Goal: Book appointment/travel/reservation

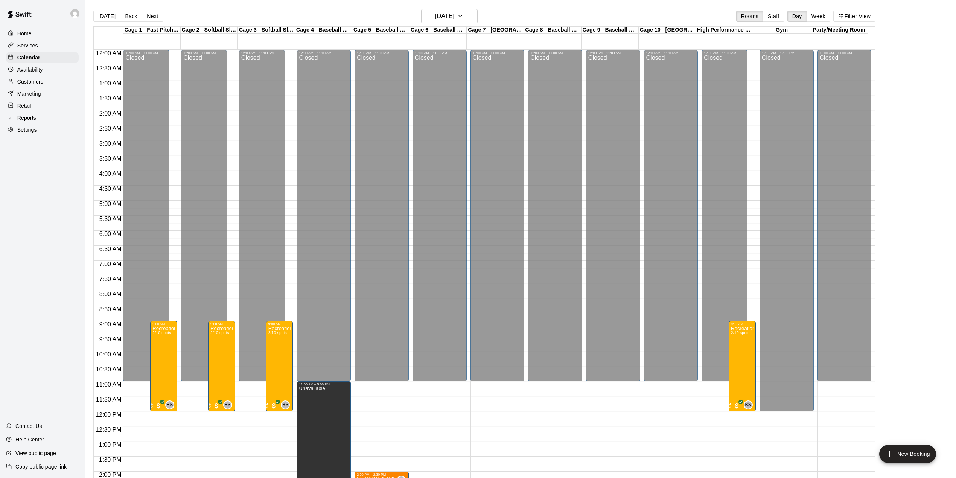
scroll to position [213, 0]
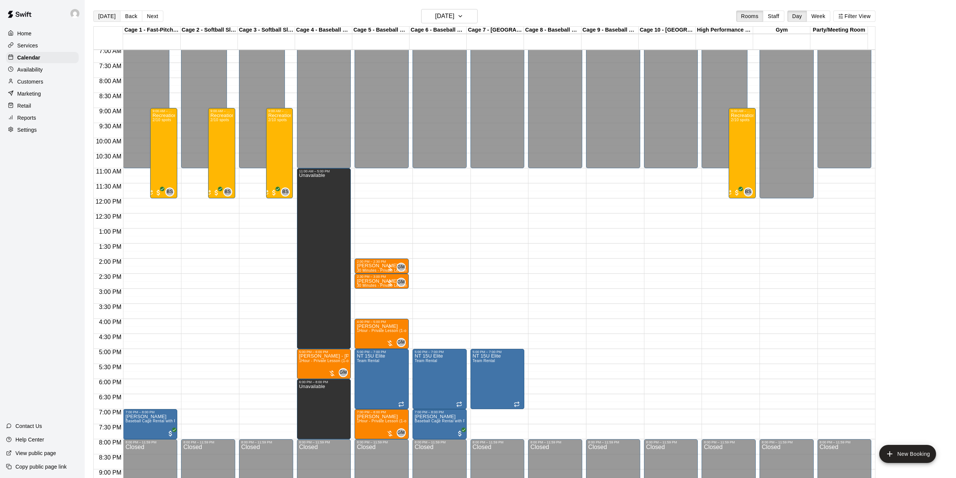
click at [103, 17] on button "[DATE]" at bounding box center [106, 16] width 27 height 11
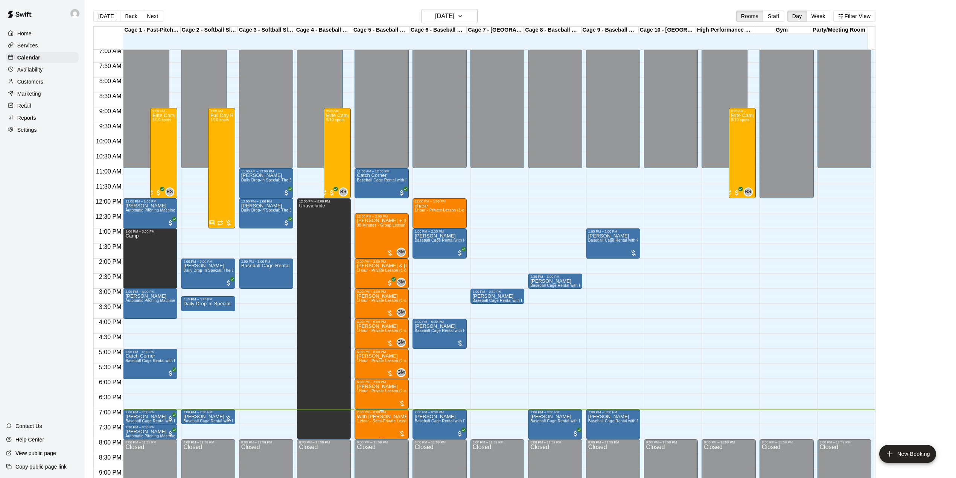
click at [366, 417] on p "With [PERSON_NAME]" at bounding box center [382, 417] width 50 height 0
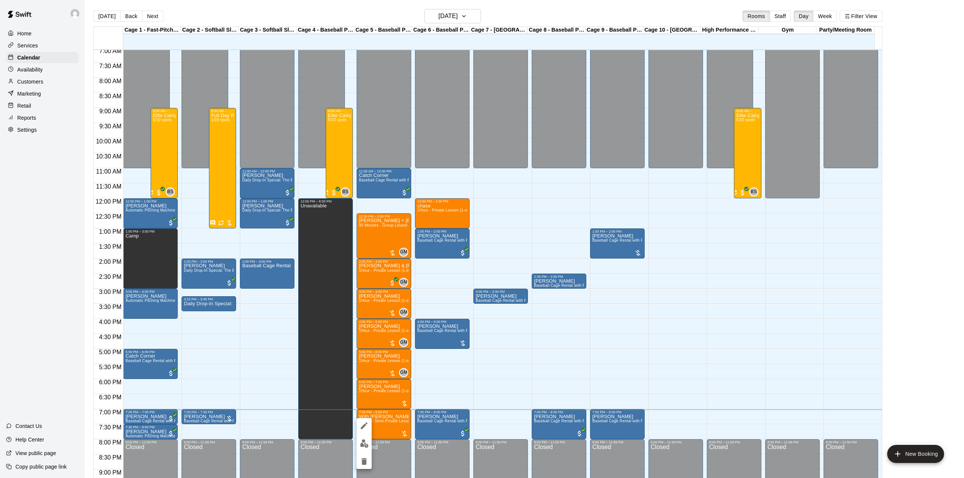
click at [364, 445] on img "edit" at bounding box center [364, 443] width 9 height 9
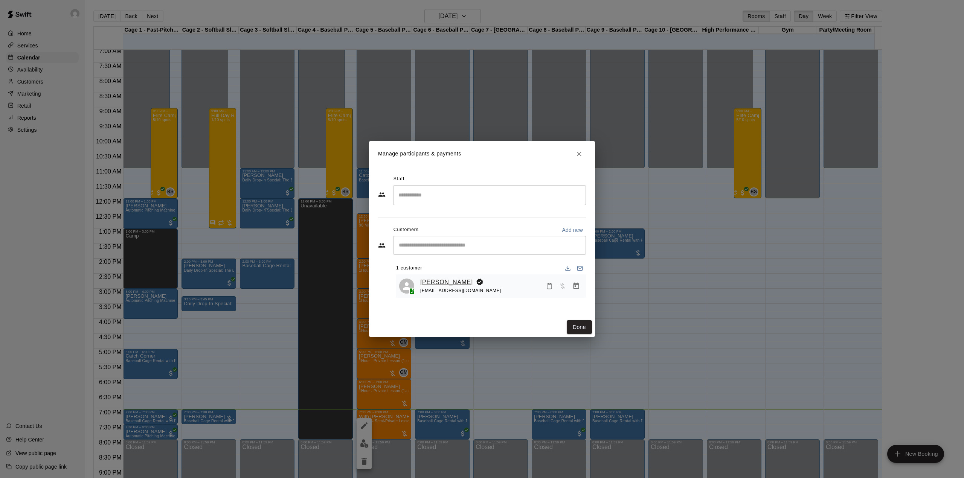
click at [428, 279] on link "[PERSON_NAME]" at bounding box center [446, 282] width 53 height 10
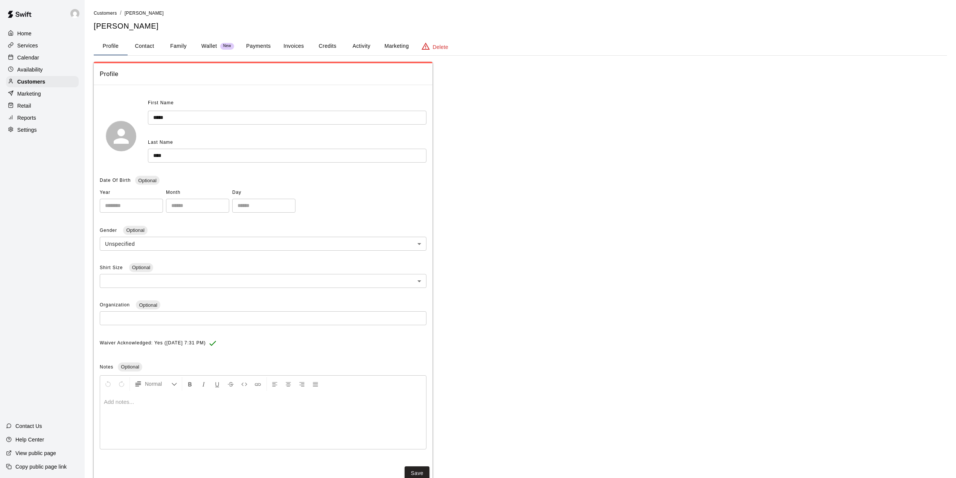
click at [359, 41] on button "Activity" at bounding box center [361, 46] width 34 height 18
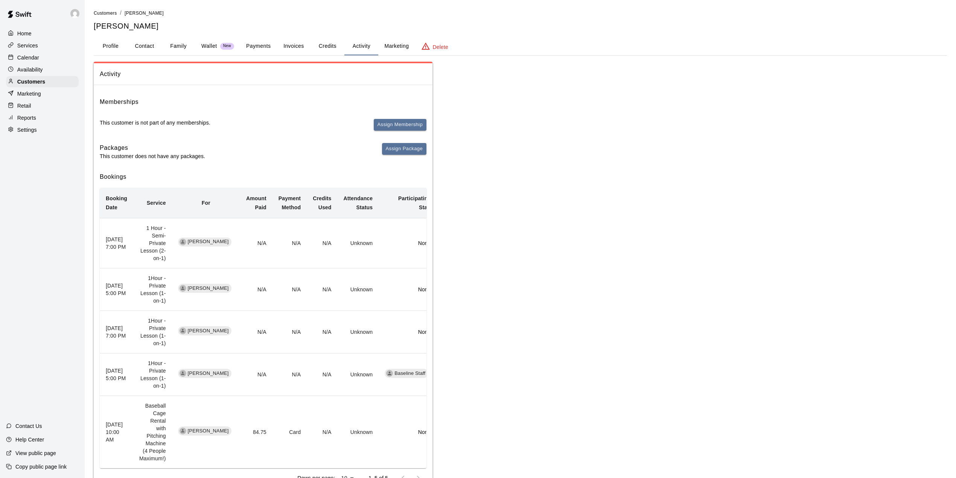
click at [114, 41] on button "Profile" at bounding box center [111, 46] width 34 height 18
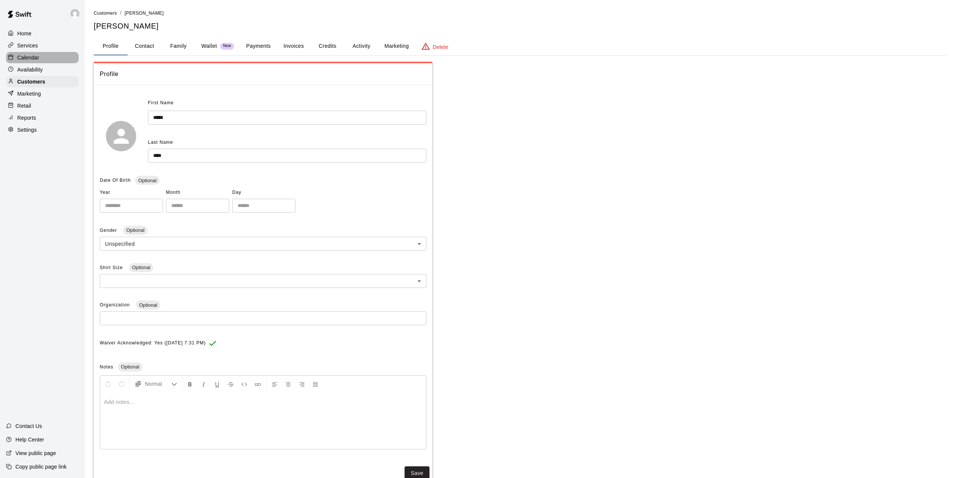
click at [37, 56] on p "Calendar" at bounding box center [28, 58] width 22 height 8
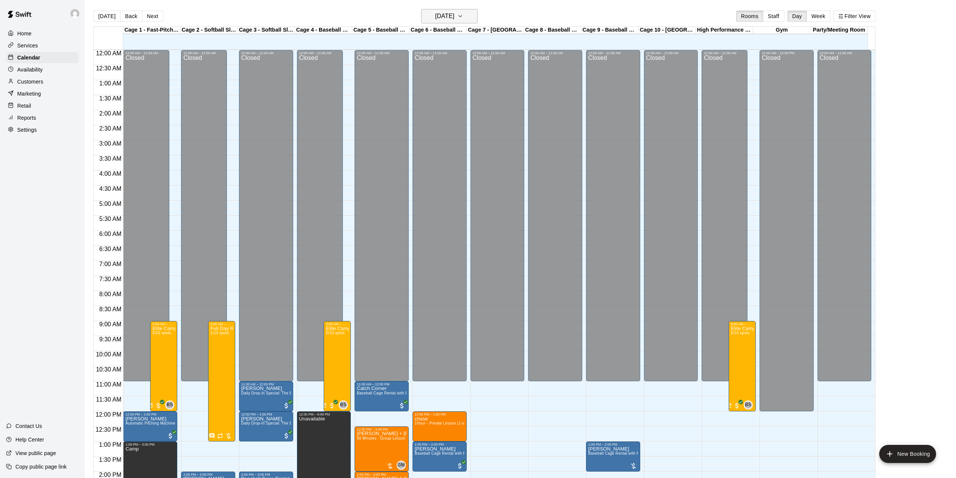
scroll to position [264, 0]
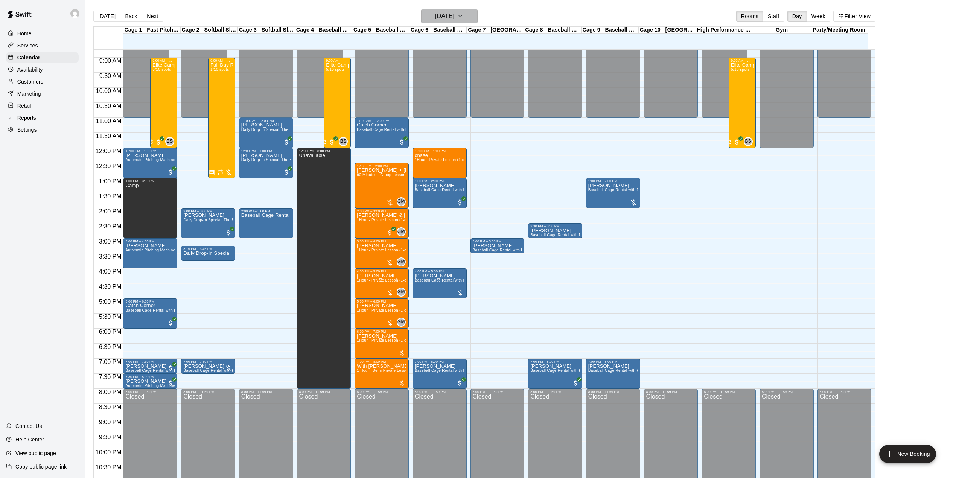
click at [437, 17] on h6 "[DATE]" at bounding box center [444, 16] width 19 height 11
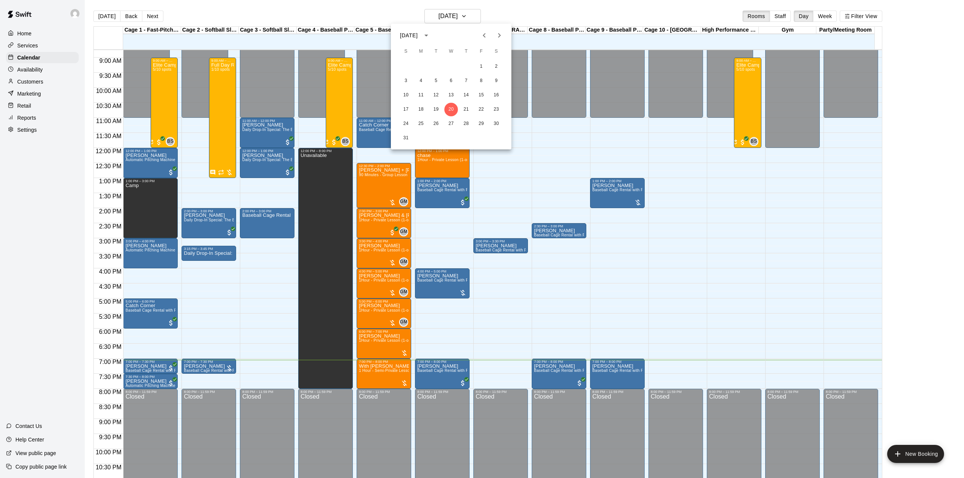
click at [504, 35] on button "Next month" at bounding box center [499, 35] width 15 height 15
click at [450, 68] on button "3" at bounding box center [451, 67] width 14 height 14
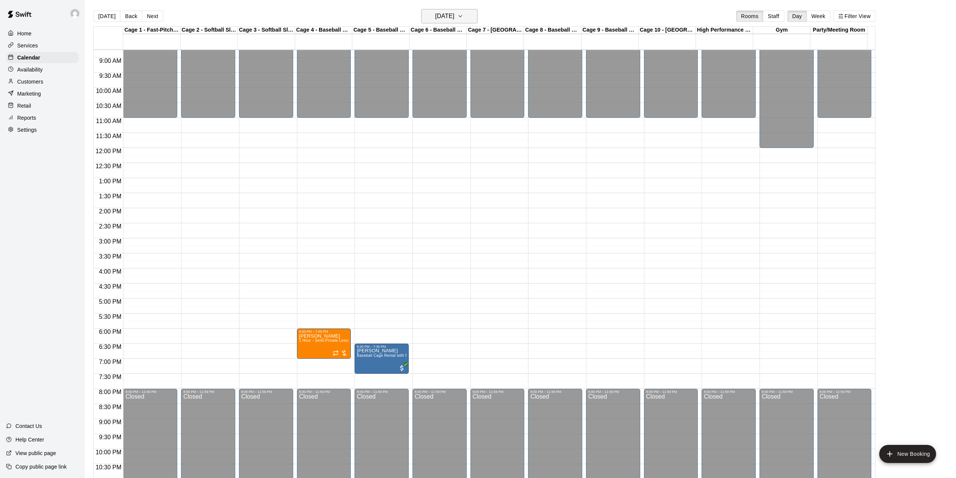
click at [435, 14] on h6 "[DATE]" at bounding box center [444, 16] width 19 height 11
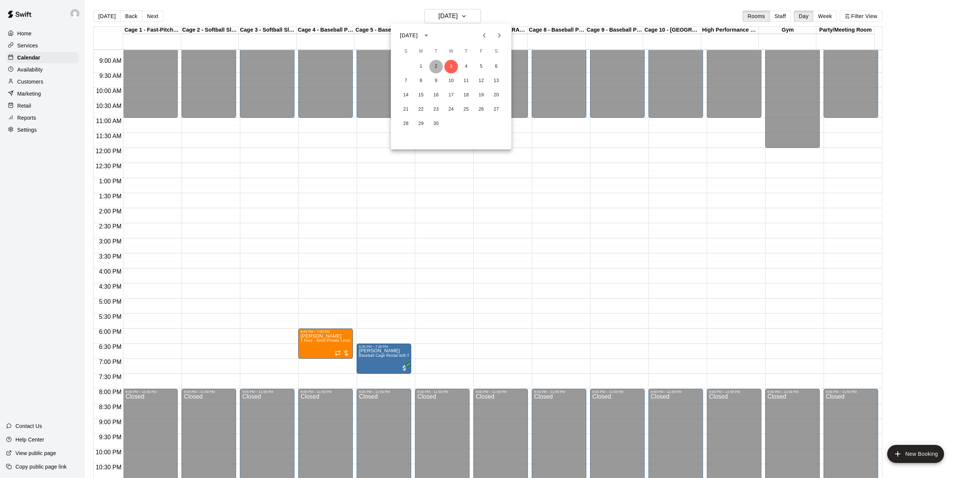
click at [431, 65] on button "2" at bounding box center [436, 67] width 14 height 14
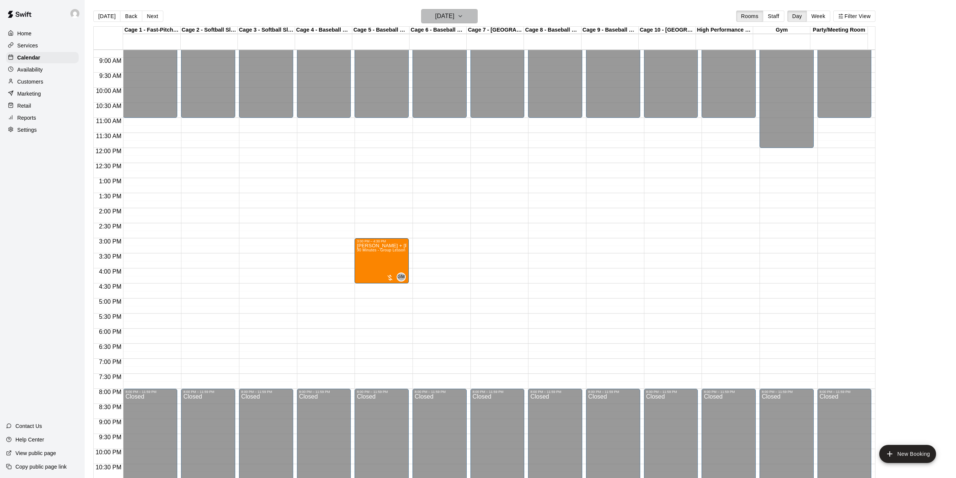
click at [454, 15] on h6 "[DATE]" at bounding box center [444, 16] width 19 height 11
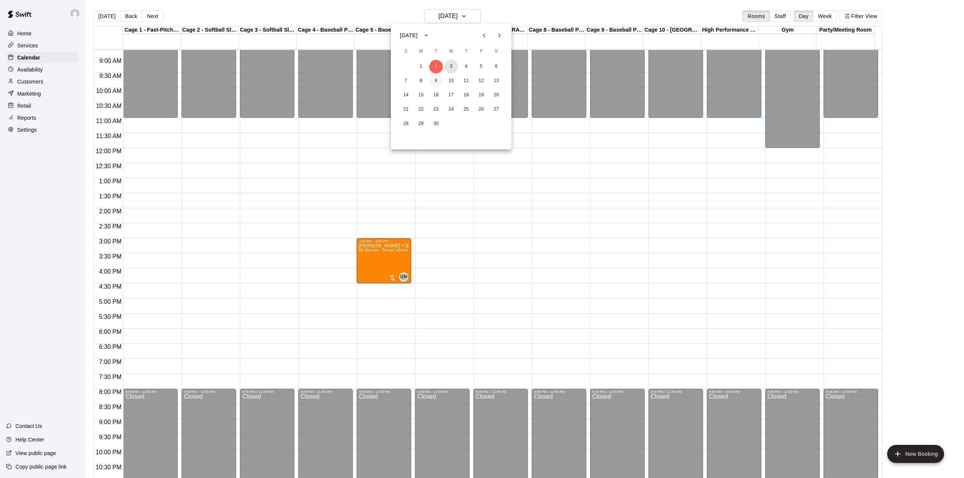
drag, startPoint x: 451, startPoint y: 63, endPoint x: 437, endPoint y: 74, distance: 17.1
click at [451, 63] on button "3" at bounding box center [451, 67] width 14 height 14
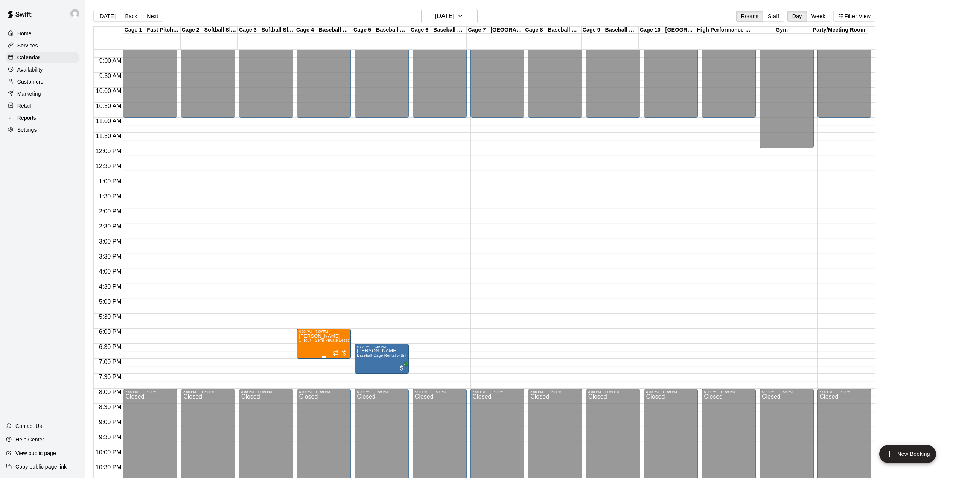
click at [307, 363] on img "edit" at bounding box center [306, 361] width 9 height 9
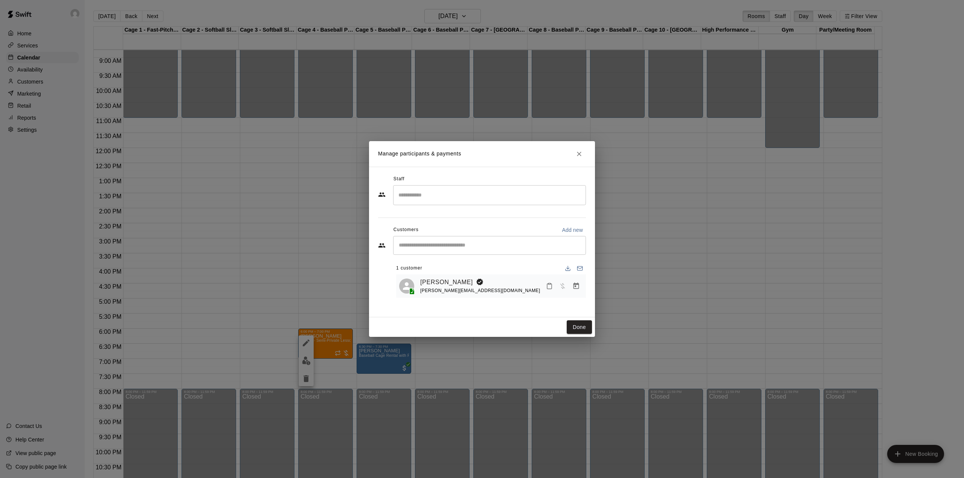
click at [434, 202] on div "​" at bounding box center [489, 195] width 193 height 20
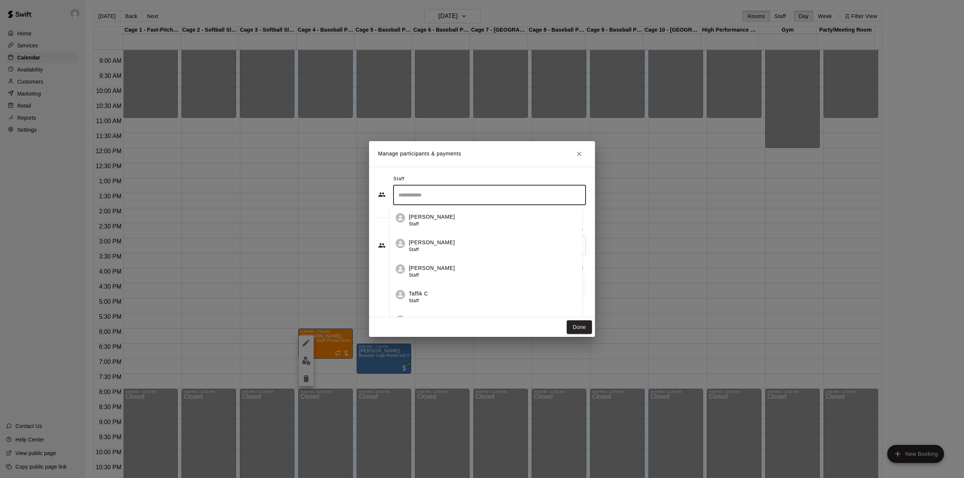
click at [507, 162] on h2 "Manage participants & payments" at bounding box center [482, 154] width 226 height 26
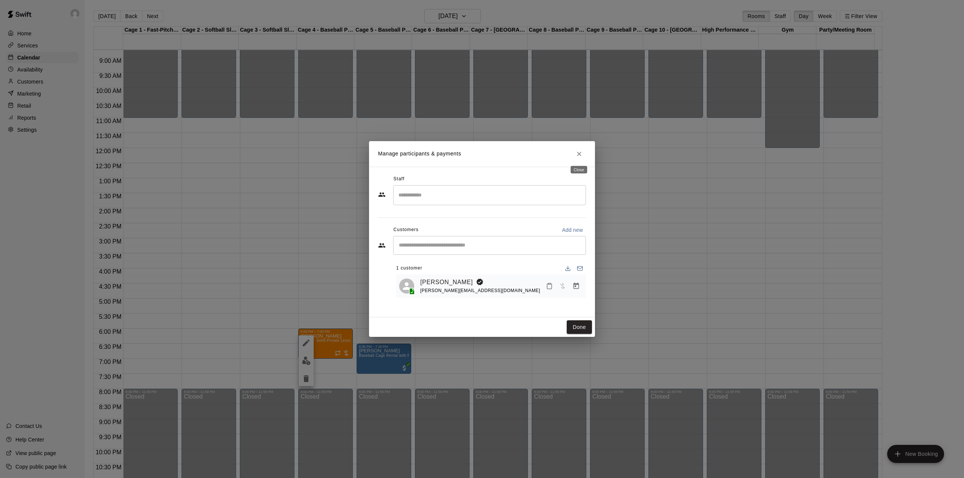
click at [579, 157] on icon "Close" at bounding box center [579, 154] width 8 height 8
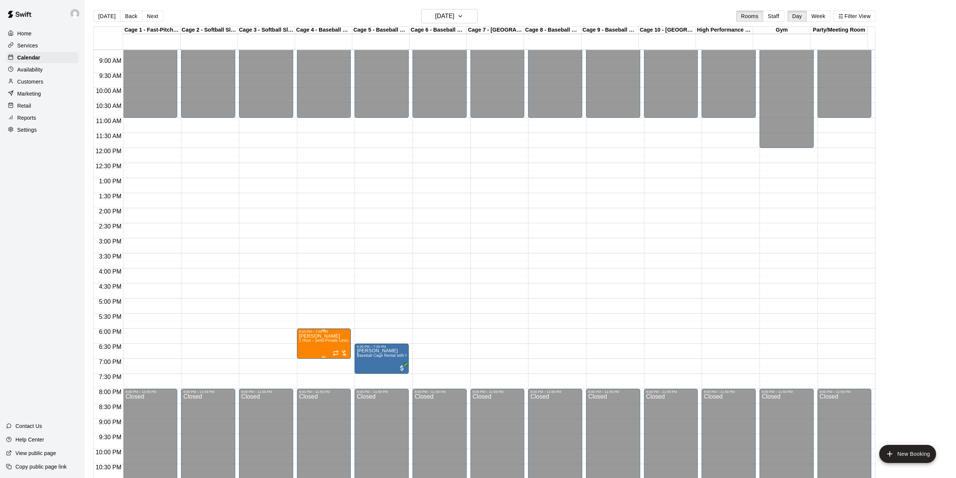
click at [305, 344] on icon "edit" at bounding box center [306, 343] width 7 height 7
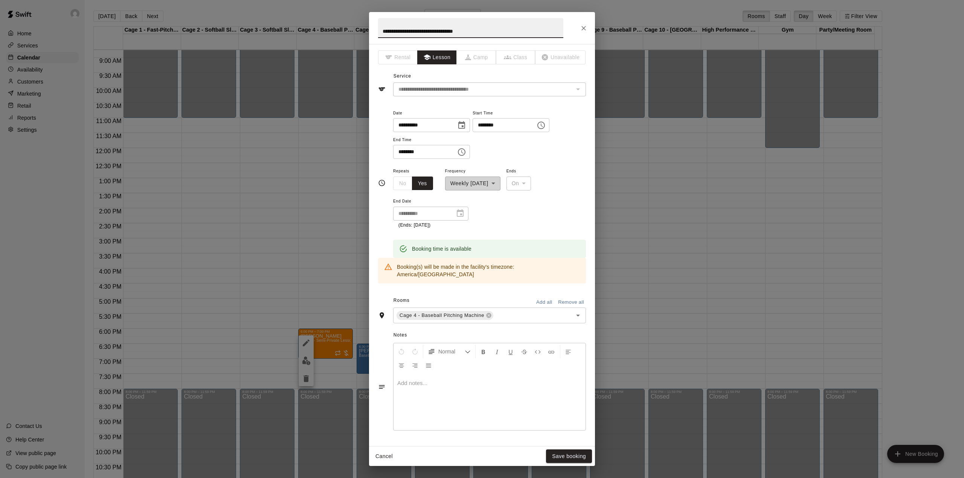
click at [450, 127] on input "**********" at bounding box center [422, 125] width 58 height 14
click at [466, 124] on icon "Choose date, selected date is Sep 3, 2025" at bounding box center [461, 125] width 9 height 9
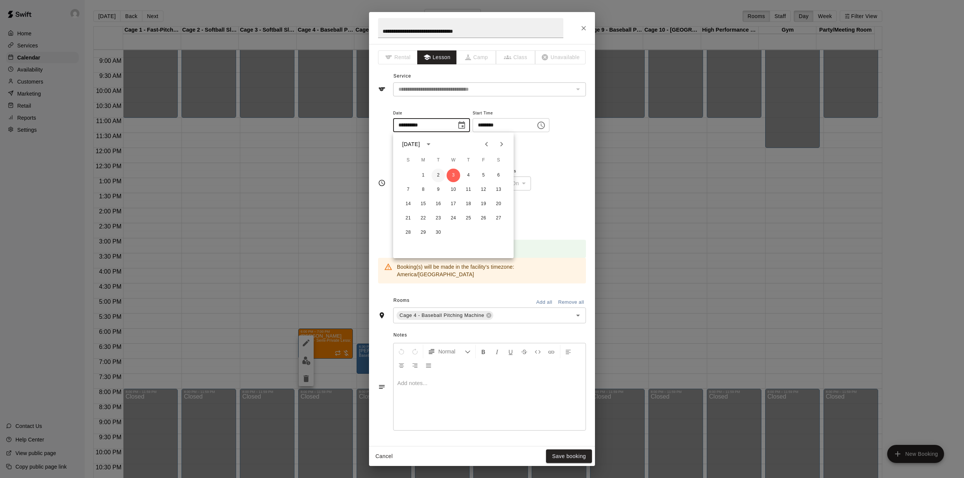
click at [438, 175] on button "2" at bounding box center [438, 176] width 14 height 14
type input "**********"
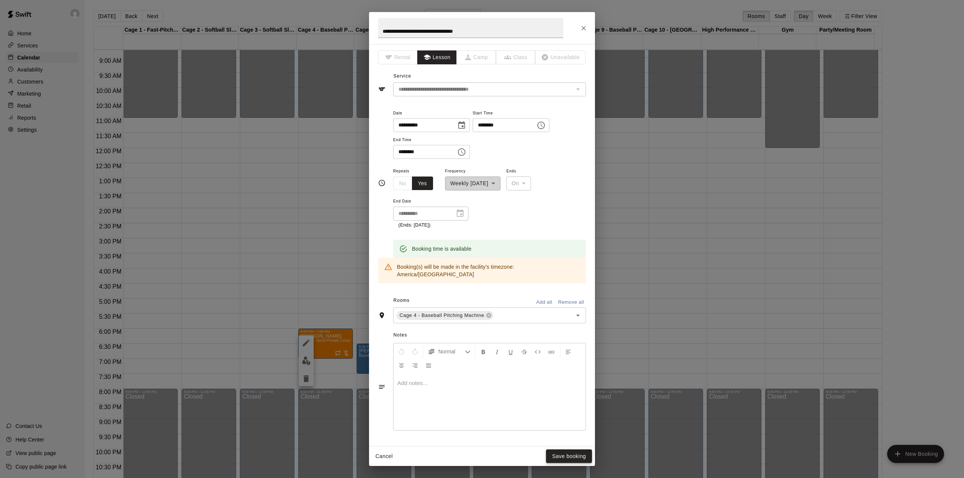
click at [577, 454] on button "Save booking" at bounding box center [569, 457] width 46 height 14
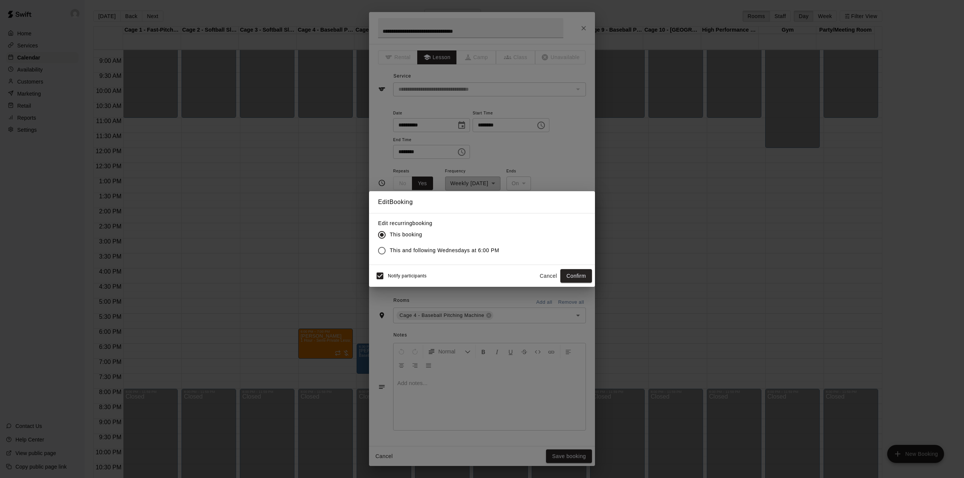
click at [570, 277] on button "Confirm" at bounding box center [576, 276] width 32 height 14
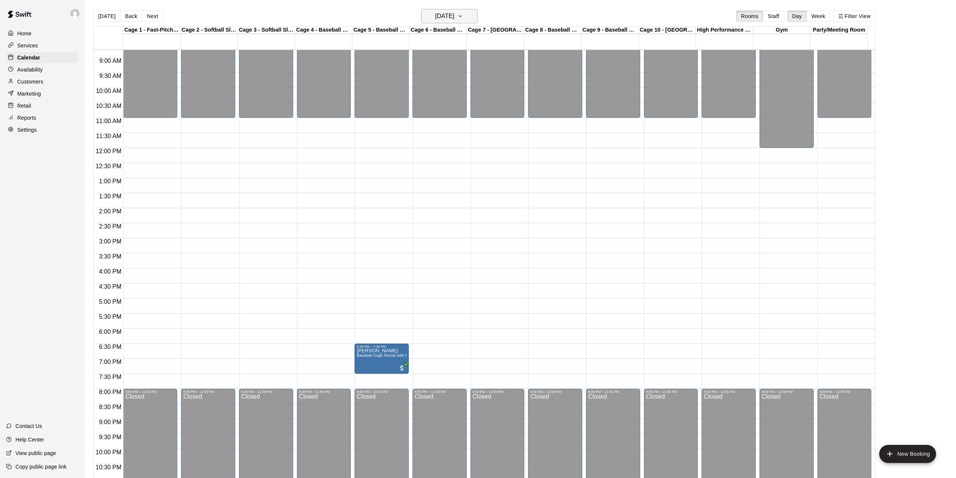
click at [436, 18] on h6 "[DATE]" at bounding box center [444, 16] width 19 height 11
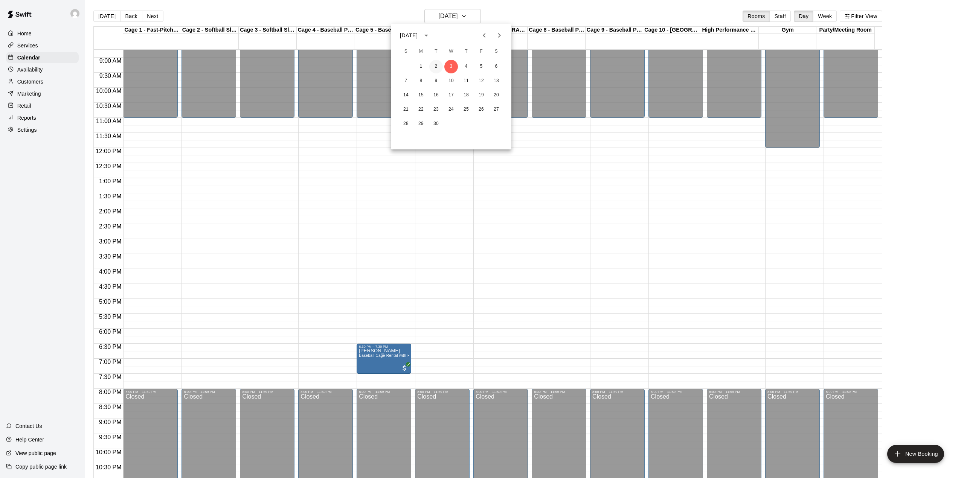
click at [434, 67] on button "2" at bounding box center [436, 67] width 14 height 14
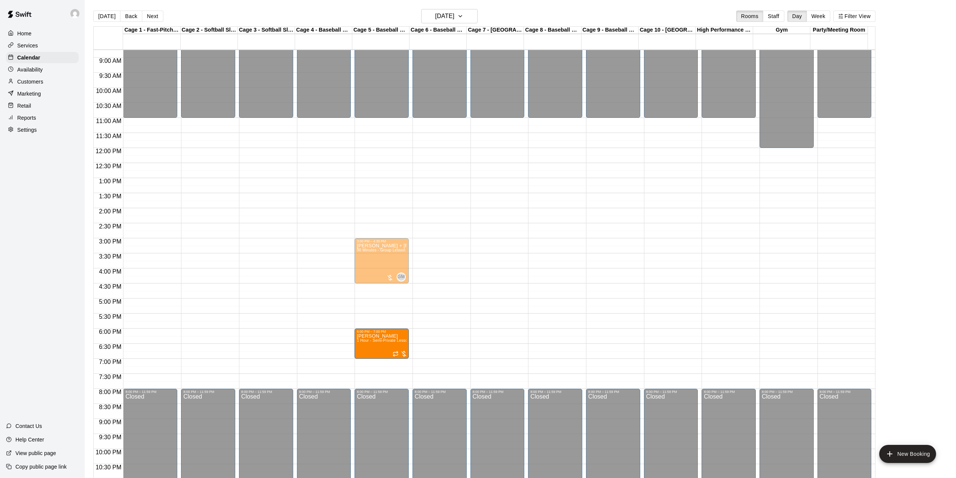
drag, startPoint x: 317, startPoint y: 339, endPoint x: 359, endPoint y: 342, distance: 42.3
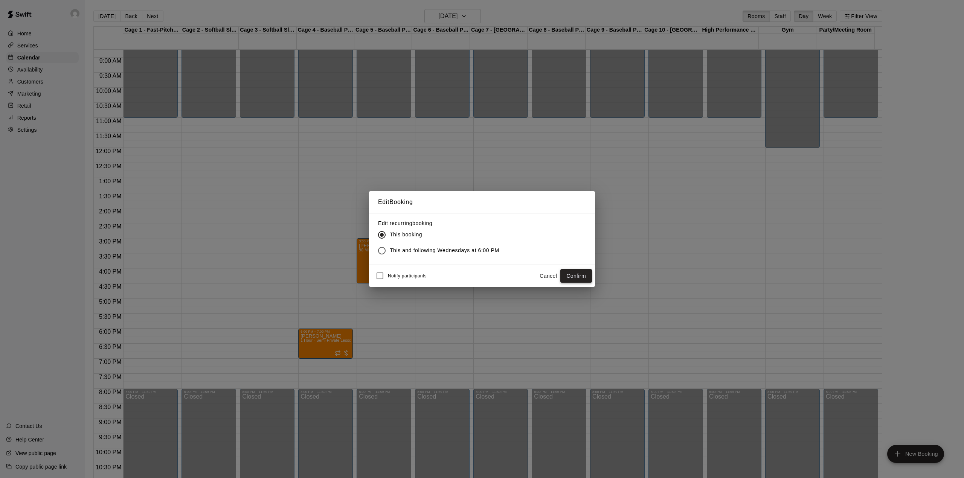
click at [579, 273] on button "Confirm" at bounding box center [576, 276] width 32 height 14
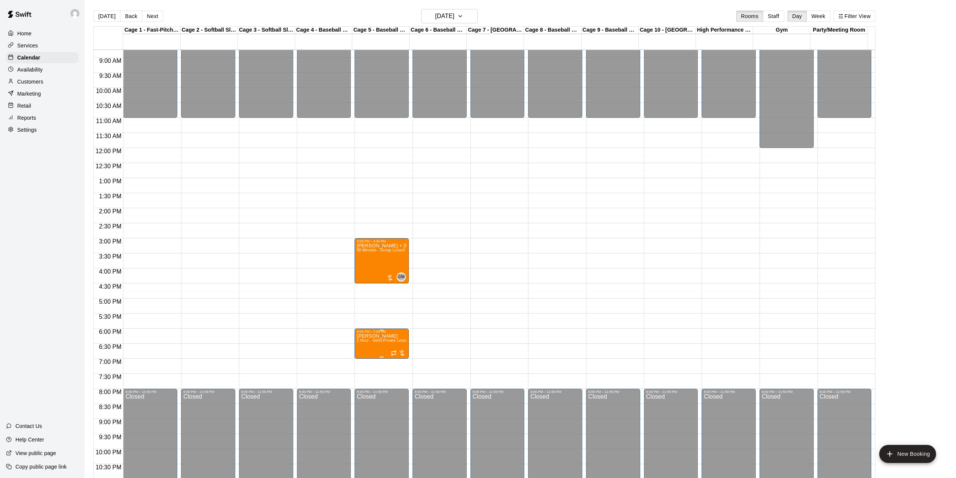
click at [375, 343] on span "1 Hour - Semi-Private Lesson (2-on-1)" at bounding box center [391, 340] width 69 height 4
drag, startPoint x: 370, startPoint y: 375, endPoint x: 369, endPoint y: 369, distance: 6.1
click at [370, 374] on div at bounding box center [364, 365] width 15 height 51
click at [369, 367] on button "edit" at bounding box center [364, 365] width 15 height 15
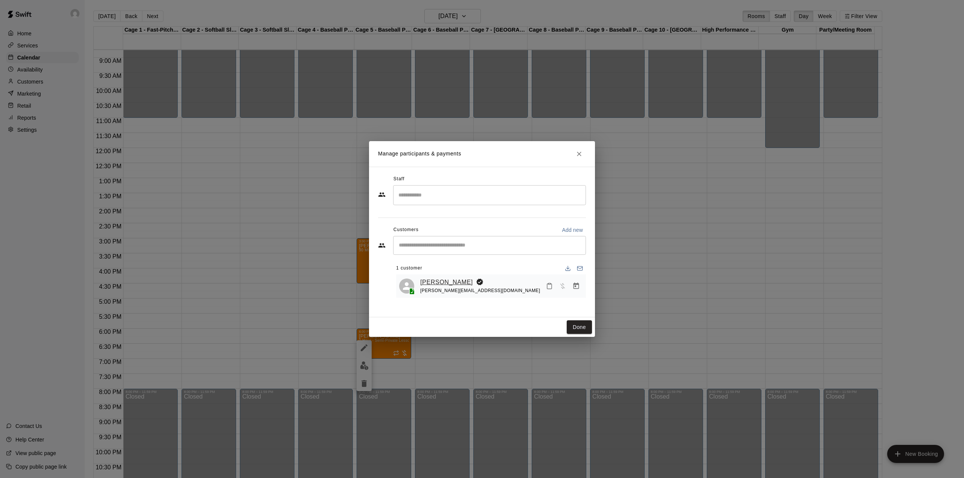
click at [431, 283] on link "[PERSON_NAME]" at bounding box center [446, 282] width 53 height 10
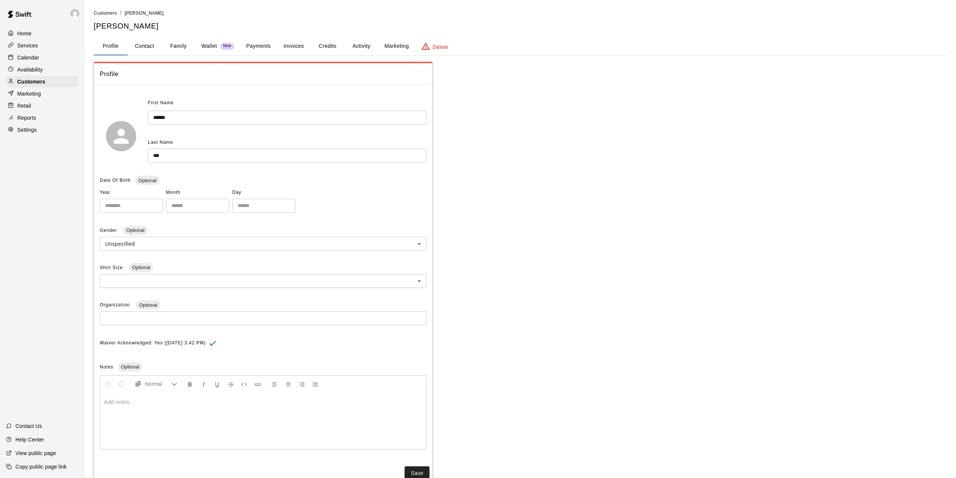
click at [358, 42] on button "Activity" at bounding box center [361, 46] width 34 height 18
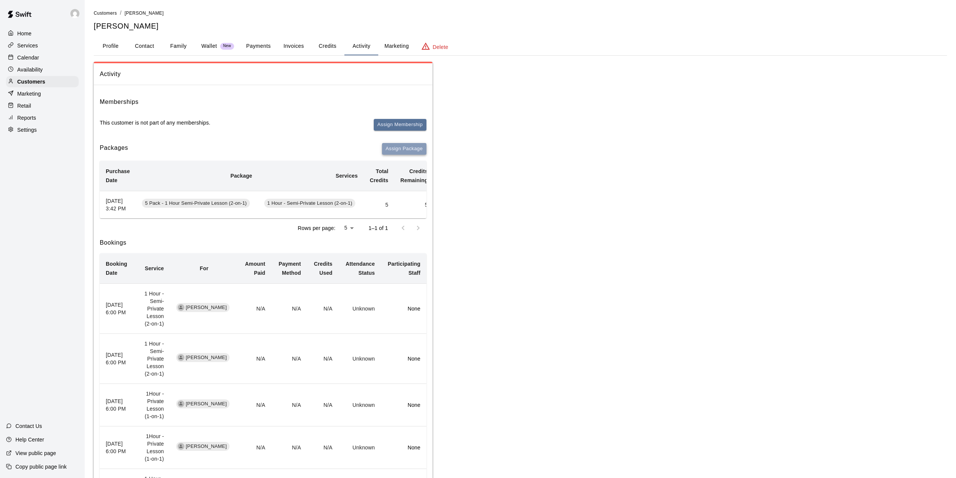
click at [395, 146] on button "Assign Package" at bounding box center [404, 149] width 44 height 12
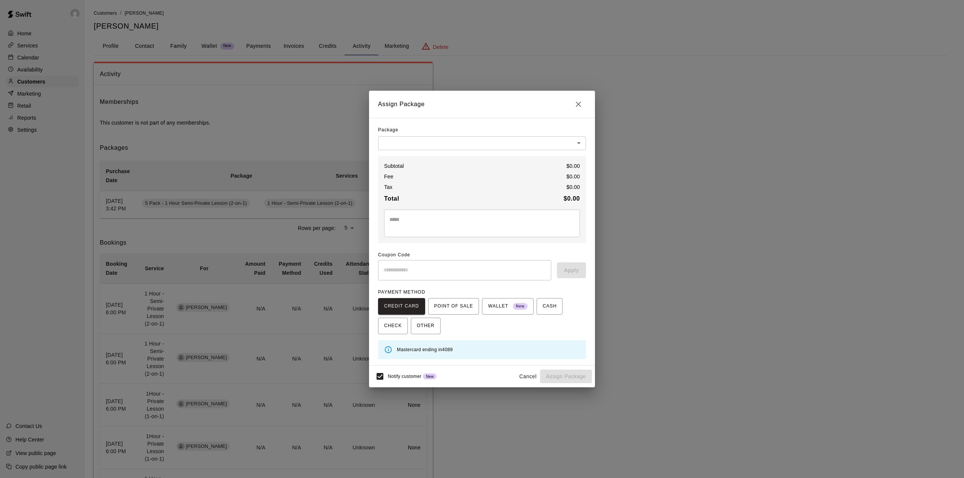
click at [328, 137] on div "Assign Package Package ​ ​ Subtotal $ 0.00 Fee $ 0.00 Tax $ 0.00 Total $ 0.00 *…" at bounding box center [482, 239] width 964 height 478
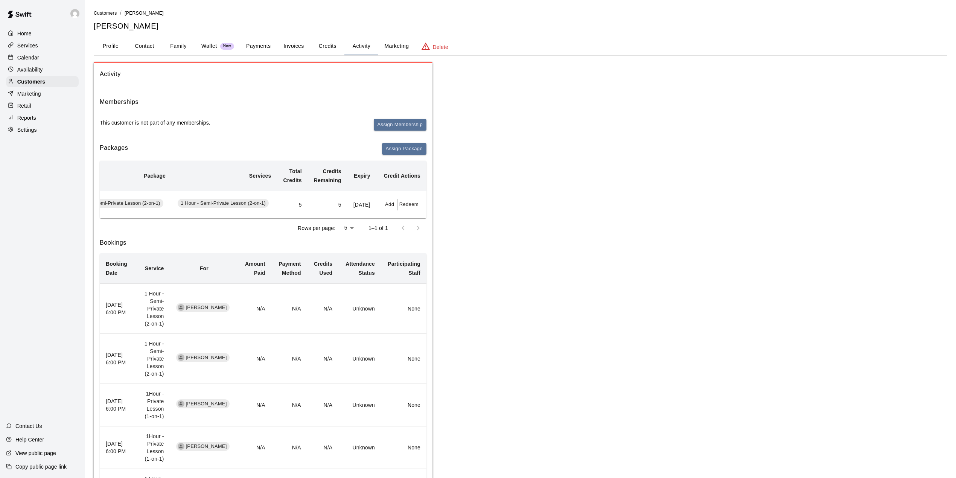
scroll to position [0, 94]
click at [407, 208] on button "Redeem" at bounding box center [409, 205] width 23 height 12
click at [422, 241] on input "text" at bounding box center [417, 238] width 27 height 14
type input "*"
click at [456, 262] on button "Redeem" at bounding box center [435, 258] width 63 height 14
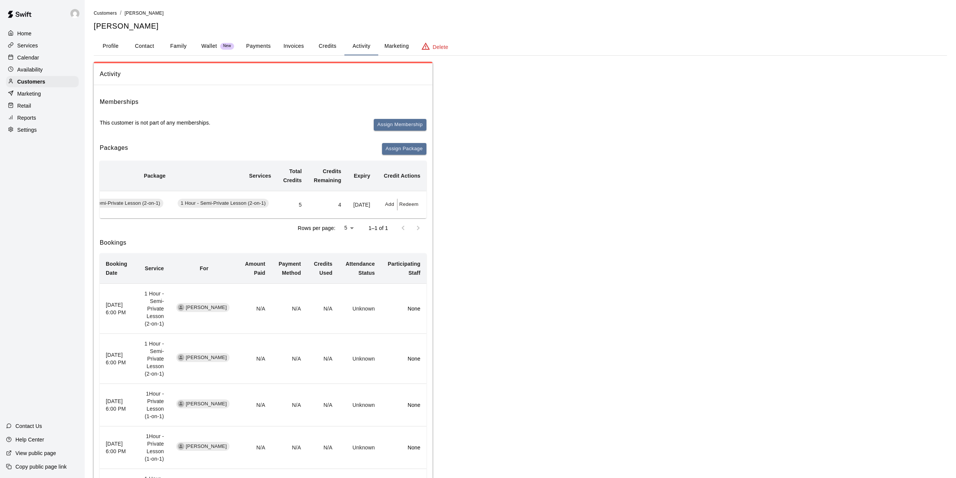
click at [540, 233] on div "Activity Memberships This customer is not part of any memberships. Assign Membe…" at bounding box center [521, 305] width 854 height 486
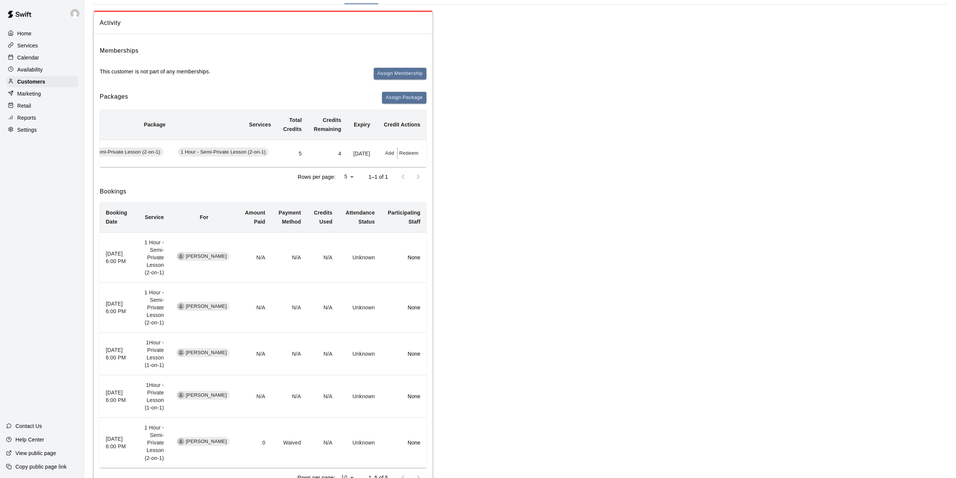
scroll to position [100, 0]
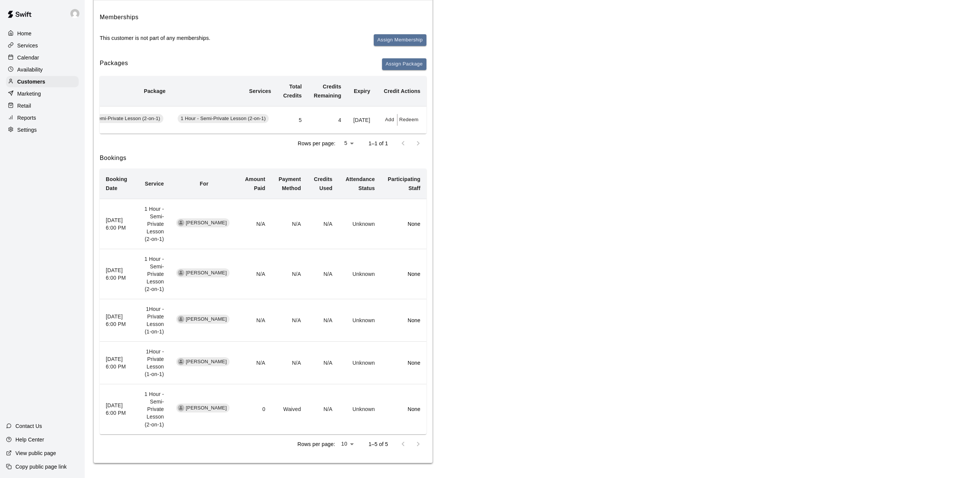
click at [27, 61] on p "Calendar" at bounding box center [28, 58] width 22 height 8
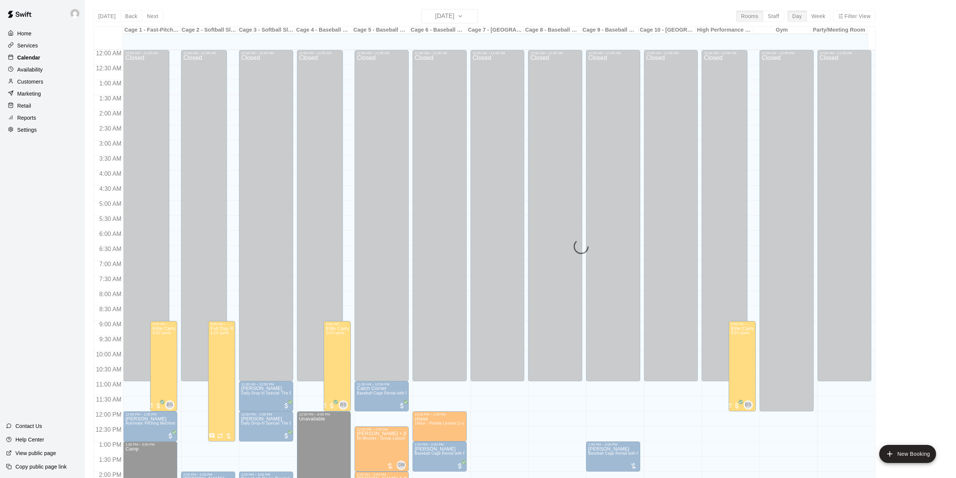
scroll to position [264, 0]
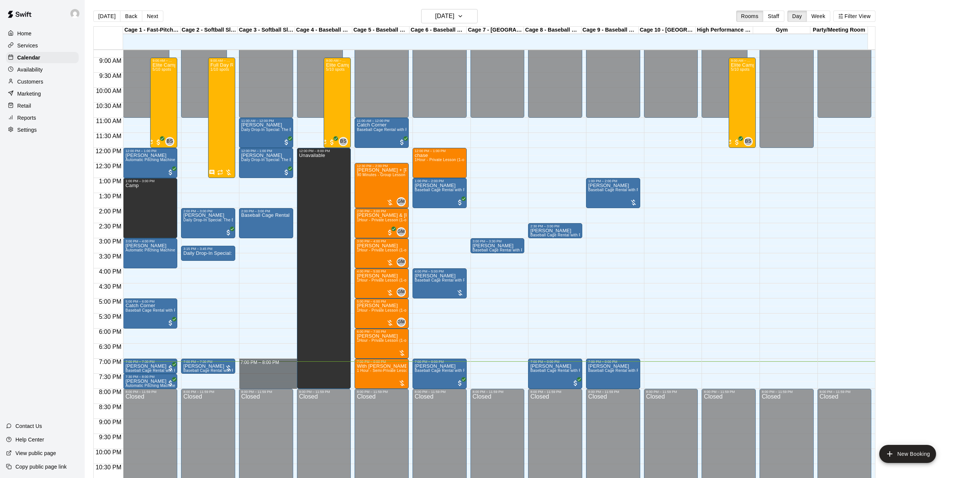
drag, startPoint x: 258, startPoint y: 363, endPoint x: 263, endPoint y: 385, distance: 22.4
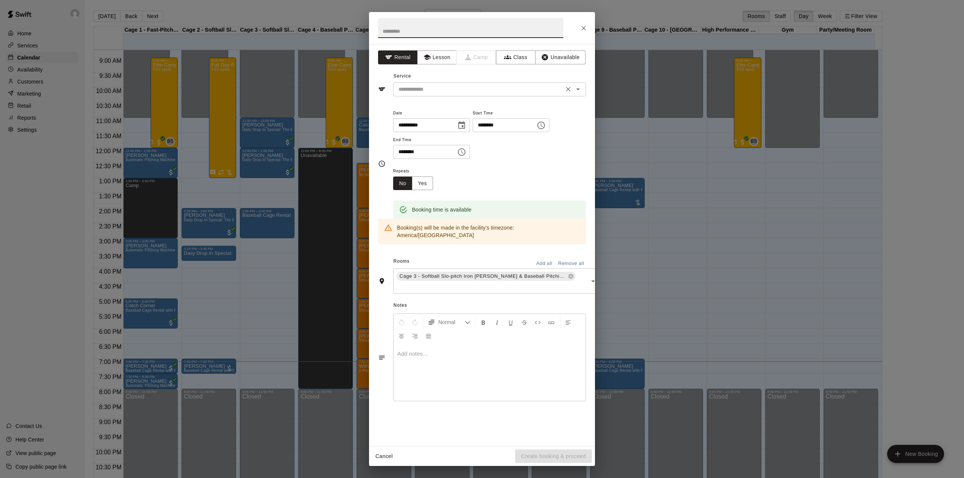
click at [437, 86] on input "text" at bounding box center [478, 89] width 166 height 9
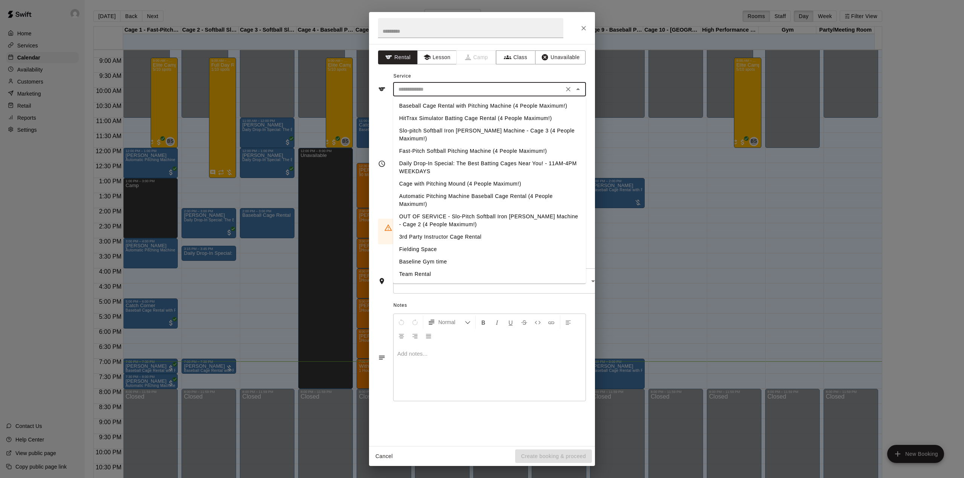
click at [438, 127] on li "Slo-pitch Softball Iron [PERSON_NAME] Machine - Cage 3 (4 People Maximum!)" at bounding box center [489, 135] width 193 height 20
type input "**********"
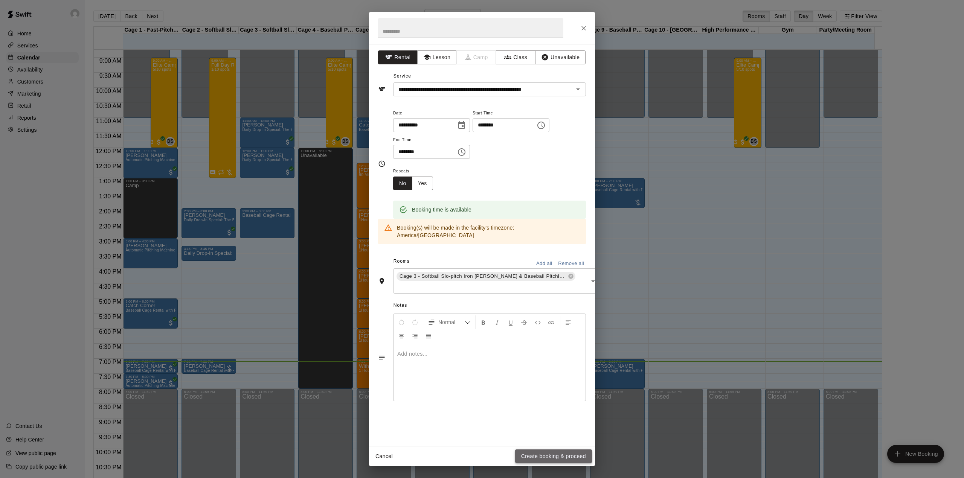
click at [542, 455] on button "Create booking & proceed" at bounding box center [553, 457] width 77 height 14
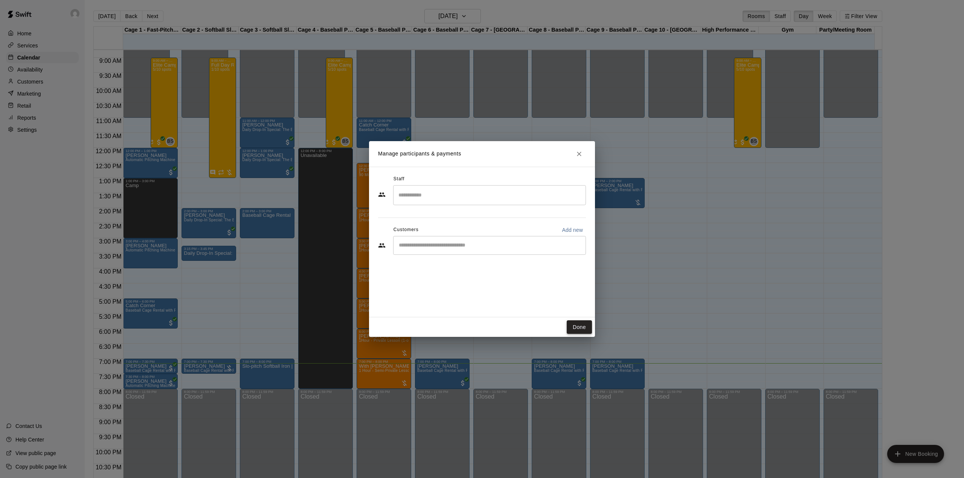
click at [579, 329] on button "Done" at bounding box center [579, 327] width 25 height 14
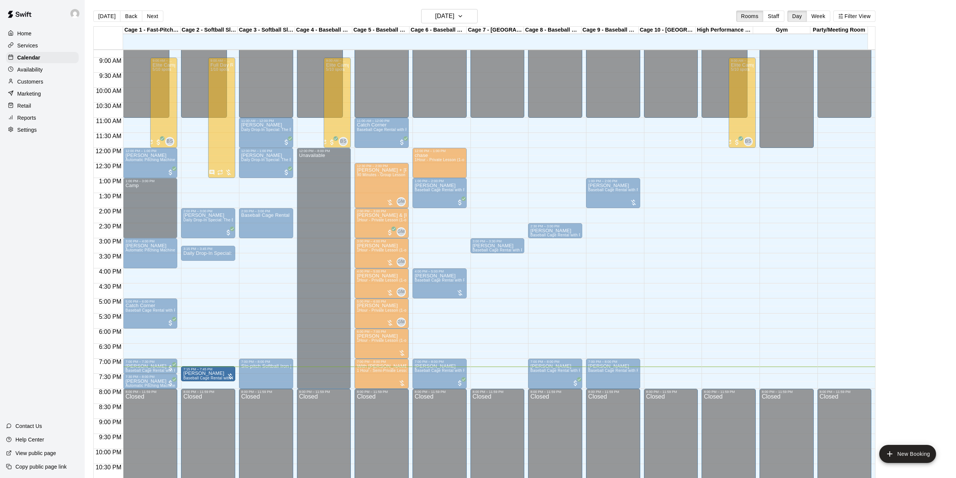
drag, startPoint x: 201, startPoint y: 371, endPoint x: 205, endPoint y: 380, distance: 9.8
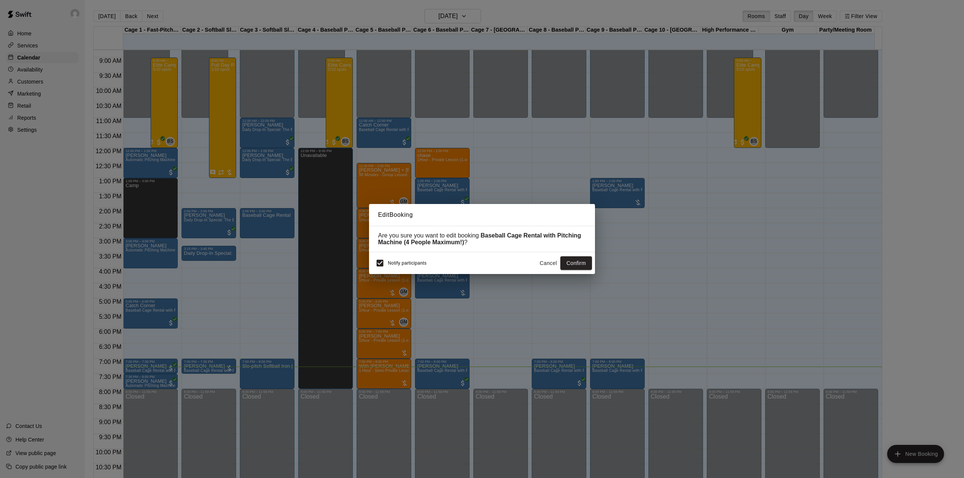
drag, startPoint x: 546, startPoint y: 265, endPoint x: 154, endPoint y: 315, distance: 395.1
click at [547, 265] on button "Cancel" at bounding box center [548, 263] width 24 height 14
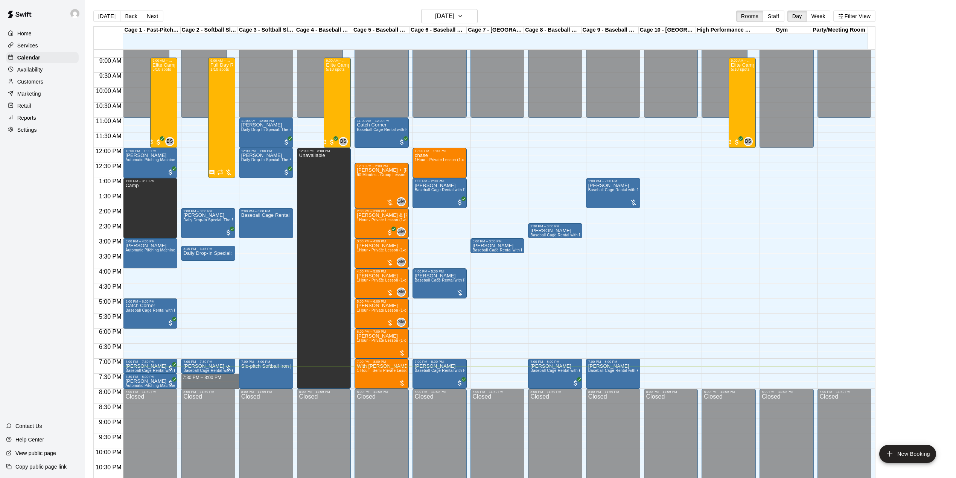
drag, startPoint x: 205, startPoint y: 377, endPoint x: 206, endPoint y: 383, distance: 5.8
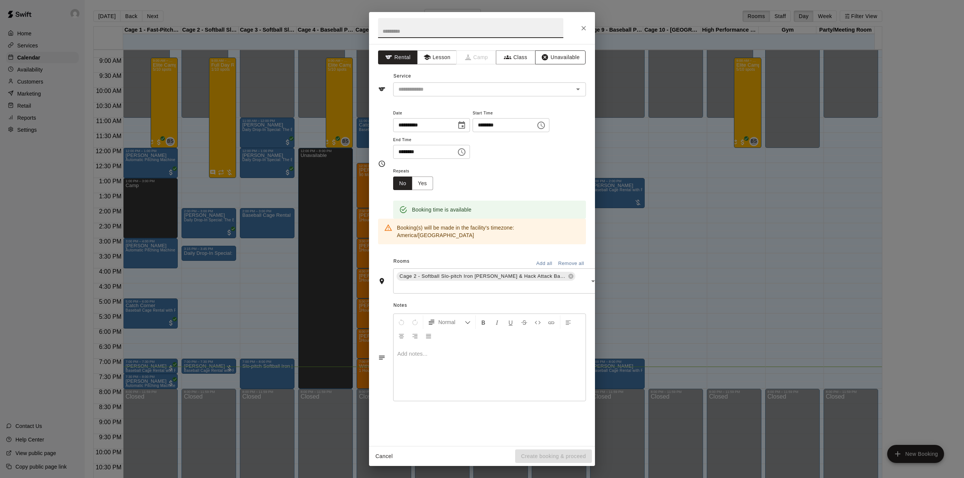
click at [575, 53] on button "Unavailable" at bounding box center [560, 57] width 50 height 14
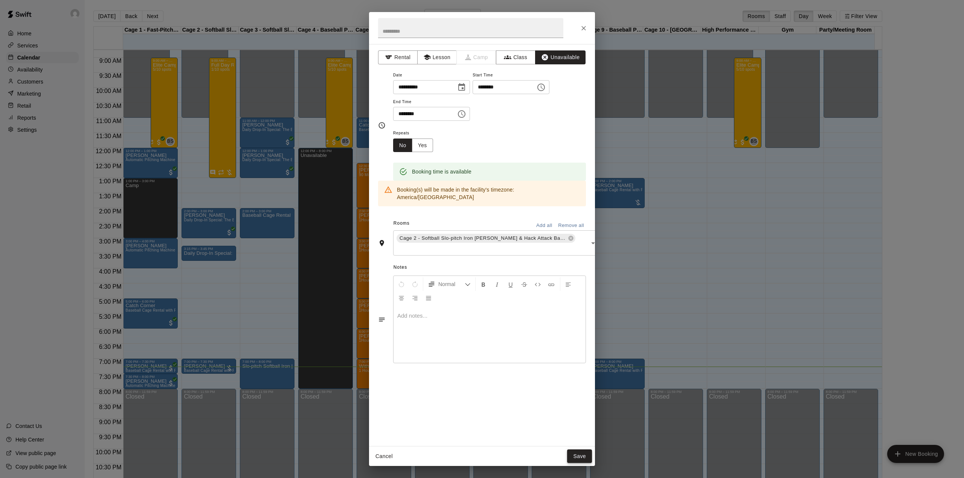
click at [575, 452] on button "Save" at bounding box center [579, 457] width 25 height 14
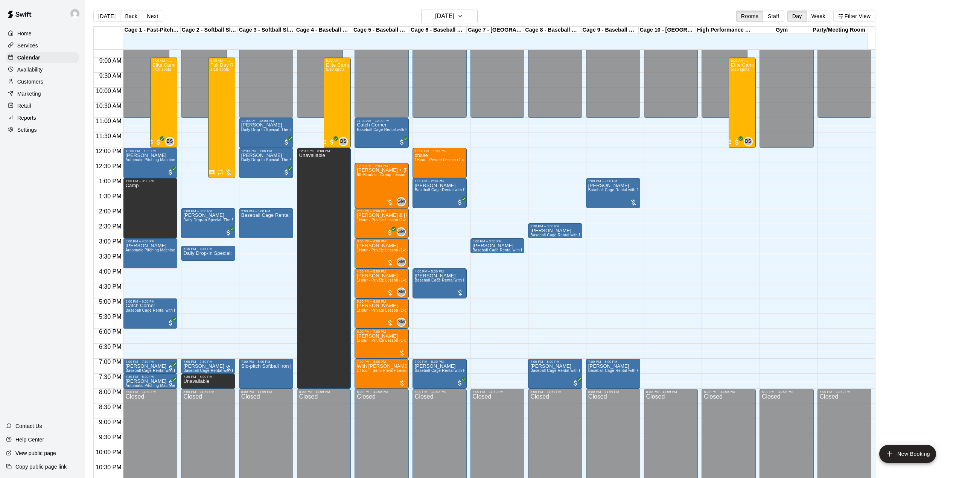
click at [36, 304] on div "Home Services Calendar Availability Customers Marketing Retail Reports Settings…" at bounding box center [42, 239] width 85 height 478
